Goal: Transaction & Acquisition: Purchase product/service

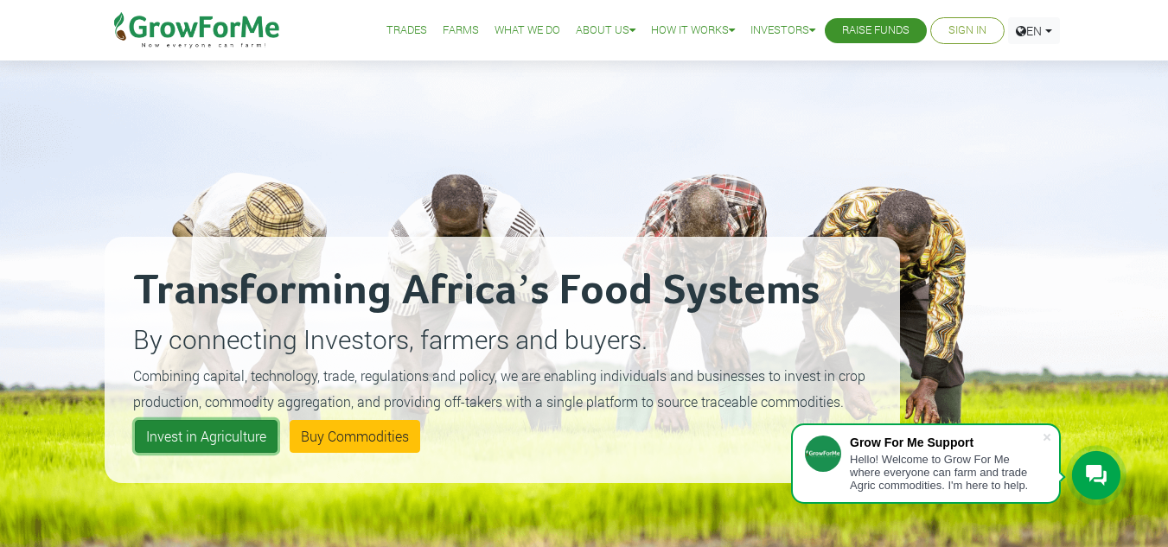
click at [219, 444] on link "Invest in Agriculture" at bounding box center [206, 436] width 143 height 33
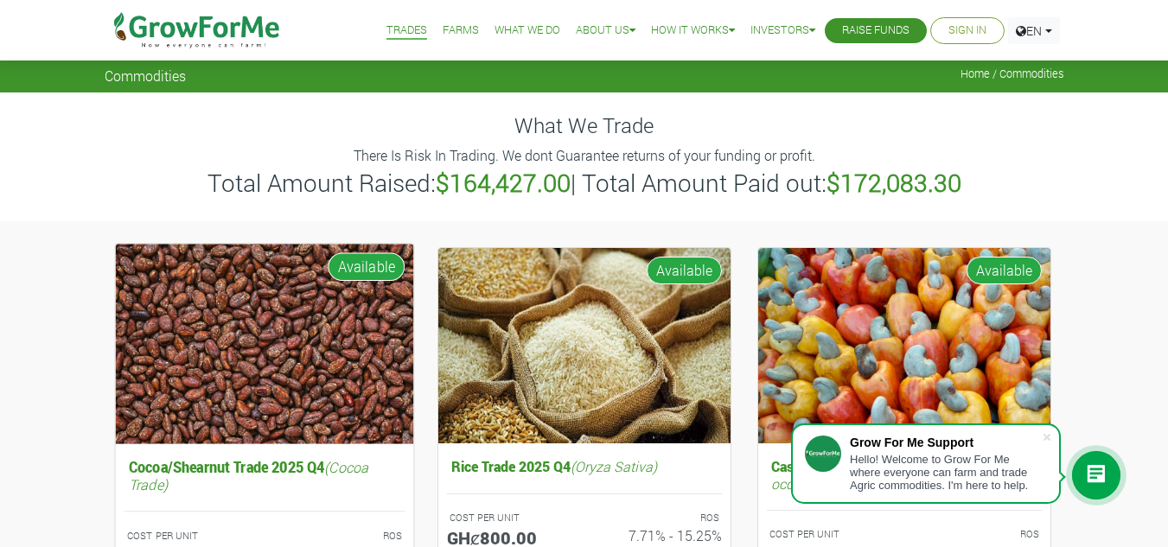
click at [332, 408] on img at bounding box center [264, 344] width 298 height 200
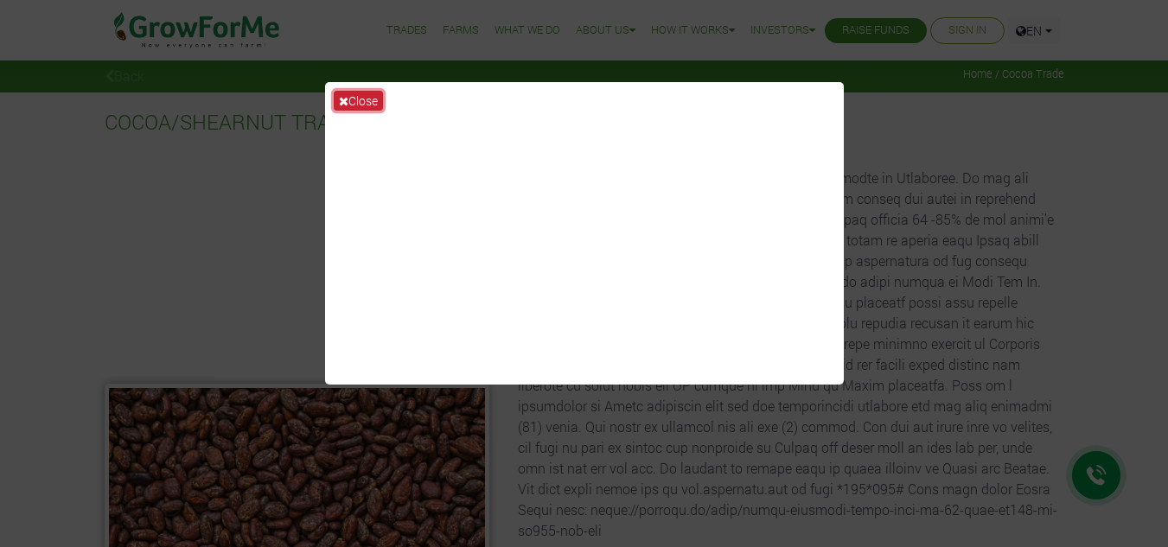
click at [352, 101] on button "Close" at bounding box center [358, 101] width 49 height 20
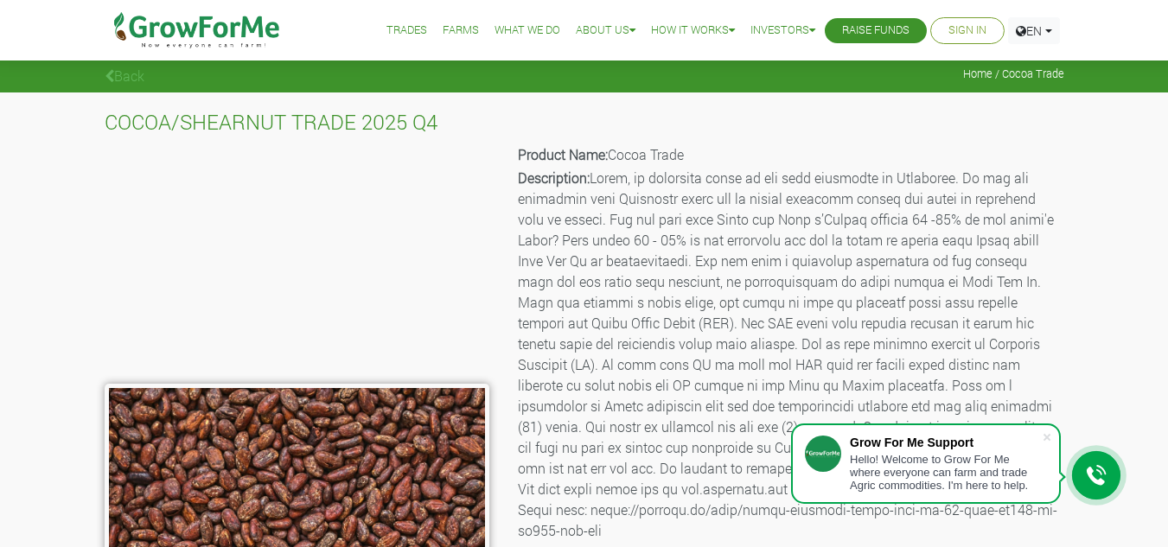
click at [106, 81] on icon at bounding box center [110, 76] width 10 height 14
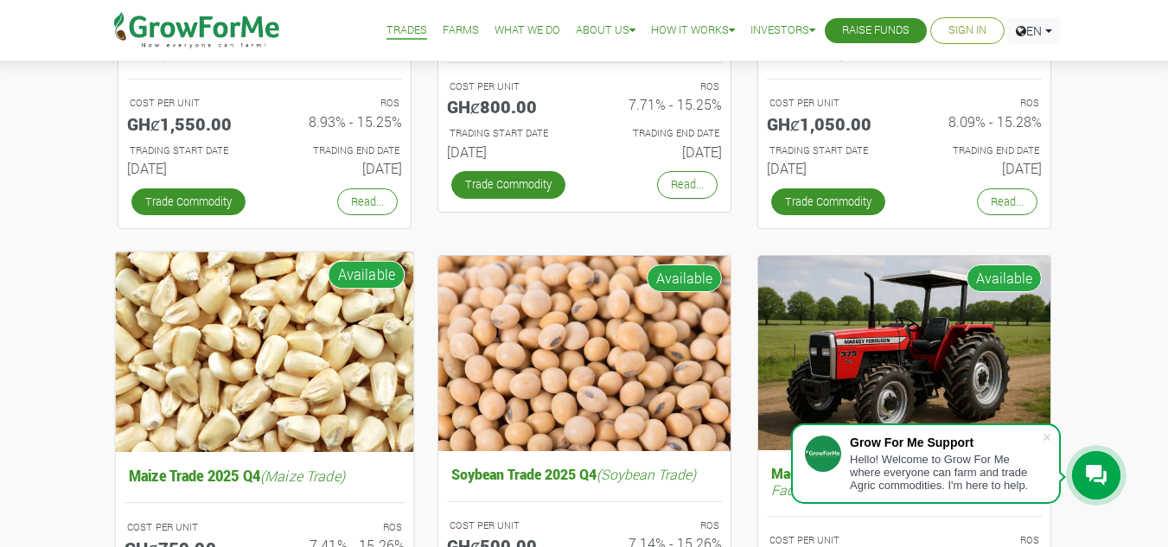
scroll to position [259, 0]
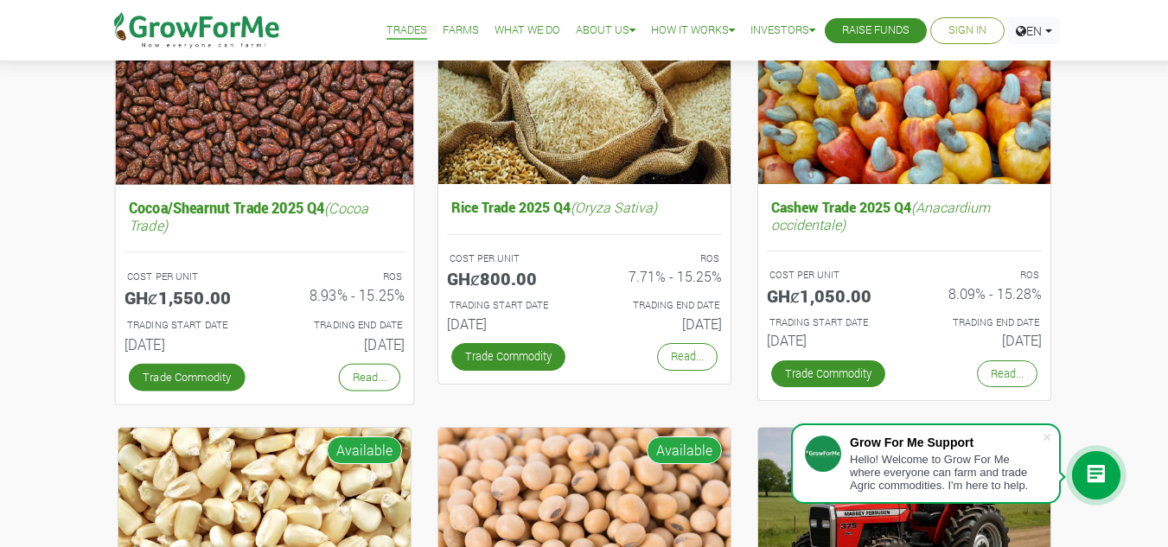
click at [195, 302] on h5 "GHȼ1,550.00" at bounding box center [187, 297] width 127 height 21
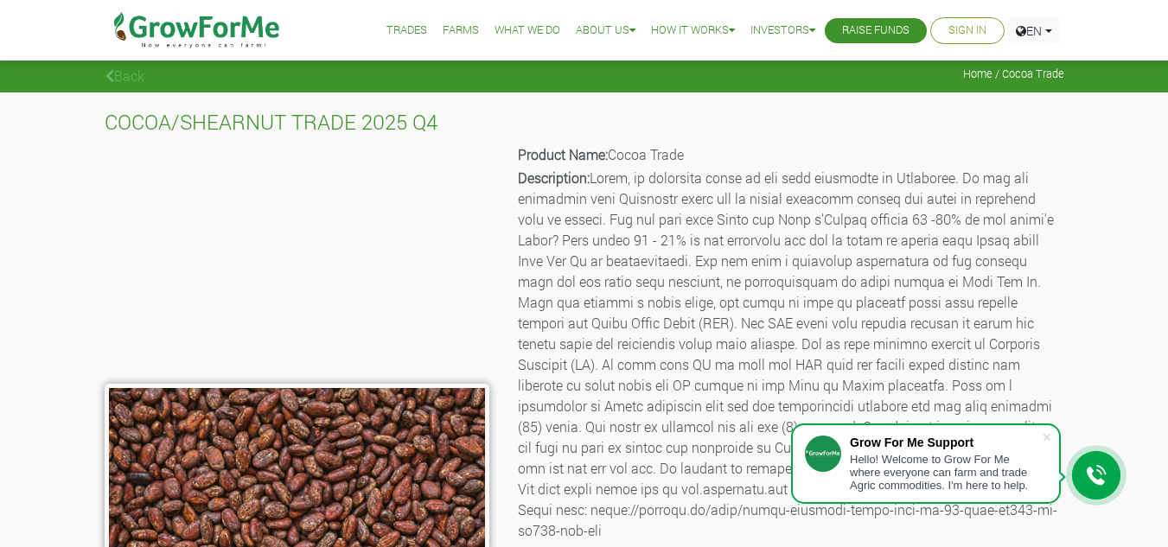
click at [112, 70] on icon at bounding box center [110, 76] width 10 height 14
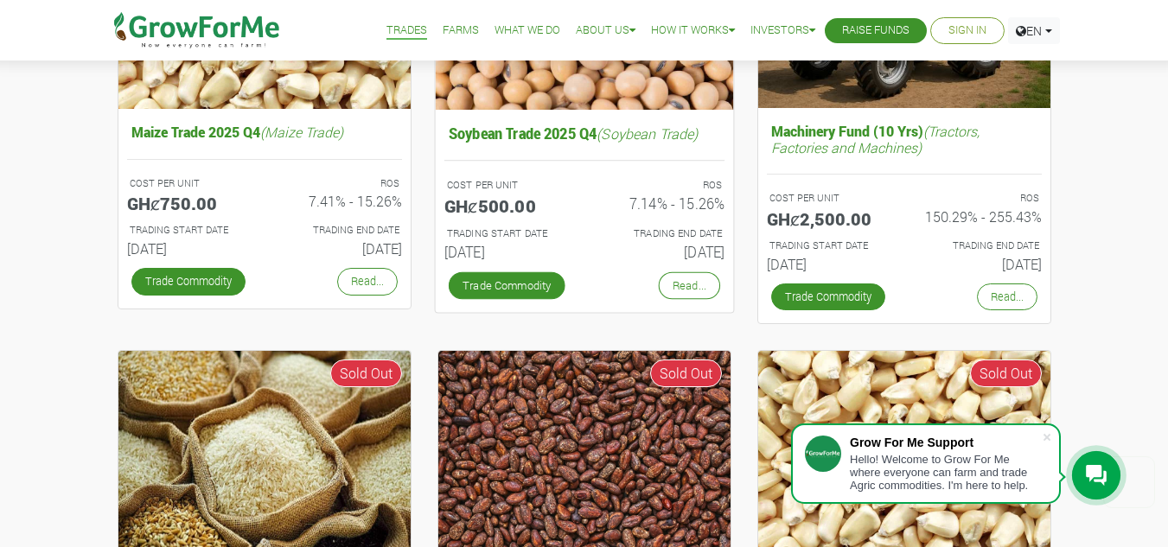
scroll to position [778, 0]
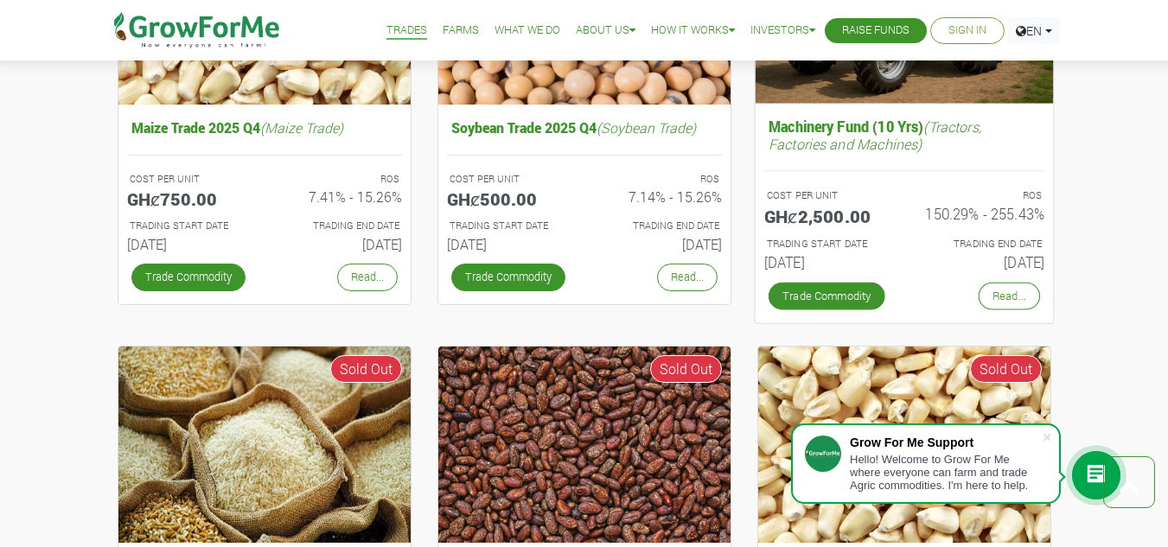
click at [827, 128] on h5 "Machinery Fund (10 Yrs) (Tractors, Factories and Machines)" at bounding box center [903, 135] width 280 height 42
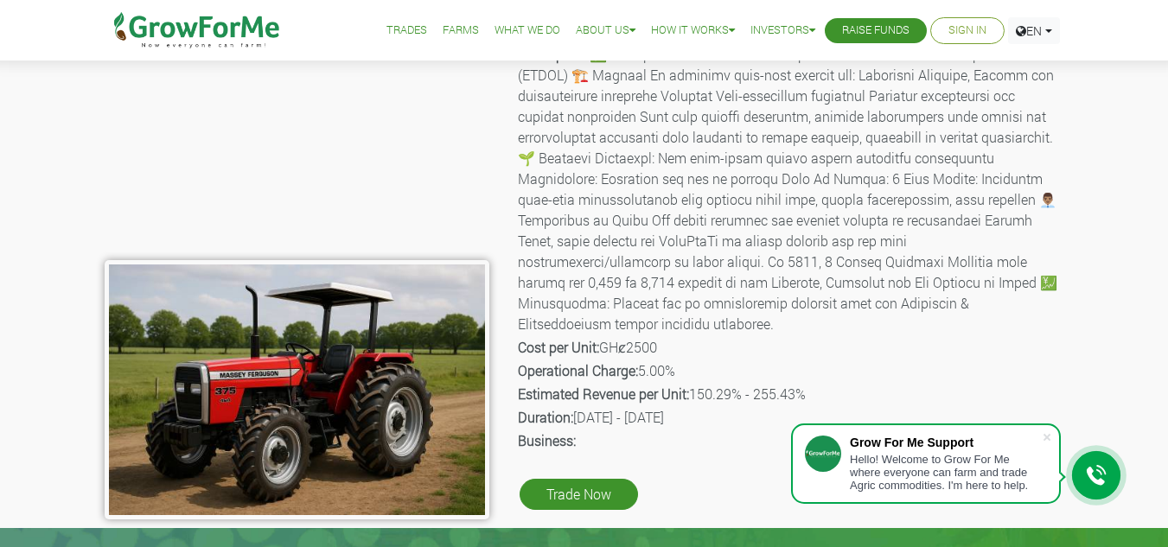
scroll to position [86, 0]
